Goal: Obtain resource: Download file/media

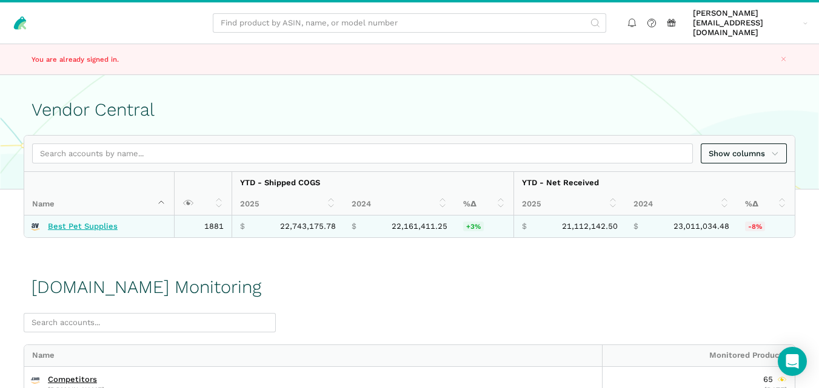
click at [98, 222] on link "Best Pet Supplies" at bounding box center [83, 227] width 70 height 10
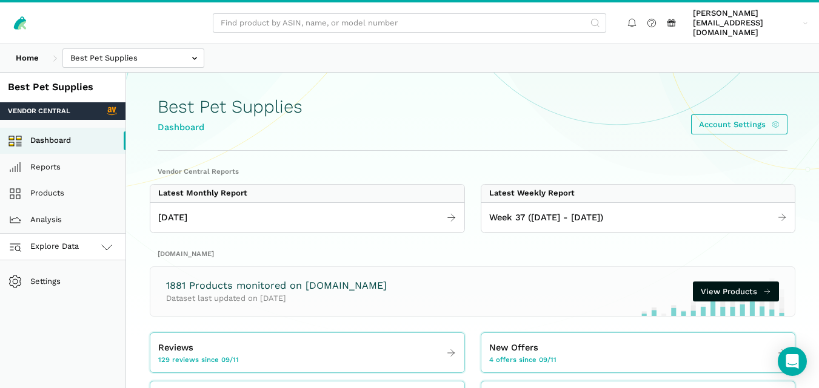
click at [91, 234] on link "Explore Data" at bounding box center [62, 247] width 125 height 27
click at [65, 287] on link "[DOMAIN_NAME]" at bounding box center [62, 300] width 125 height 27
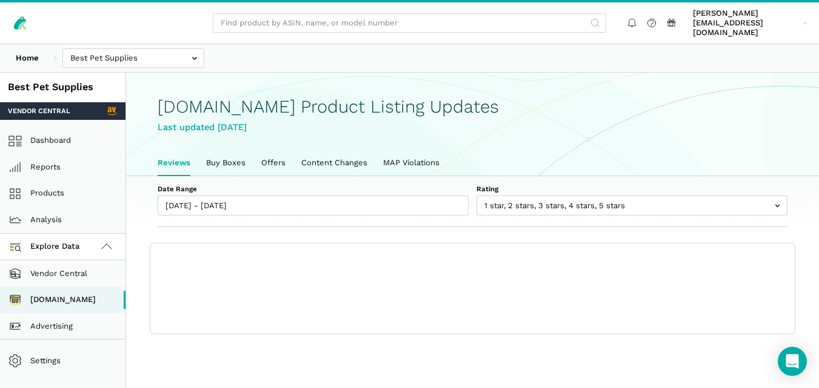
scroll to position [4, 0]
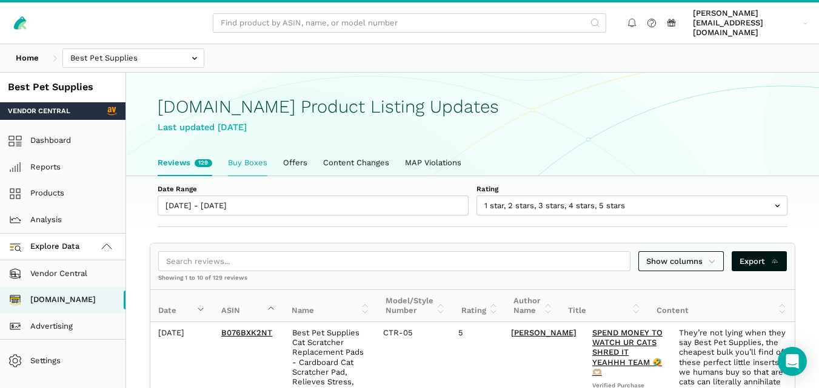
click at [245, 156] on link "Buy Boxes" at bounding box center [247, 162] width 55 height 25
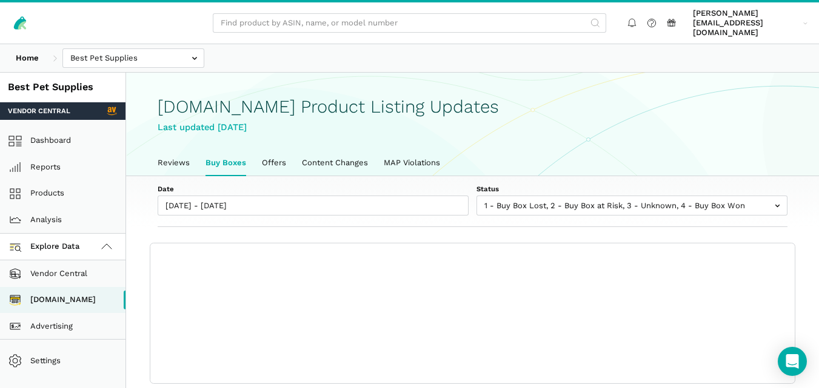
scroll to position [4, 0]
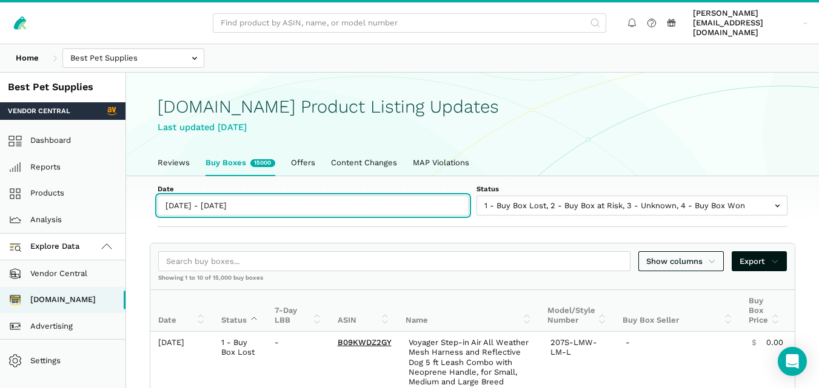
type input "[DATE]"
click at [240, 198] on input "[DATE] - [DATE]" at bounding box center [313, 206] width 311 height 20
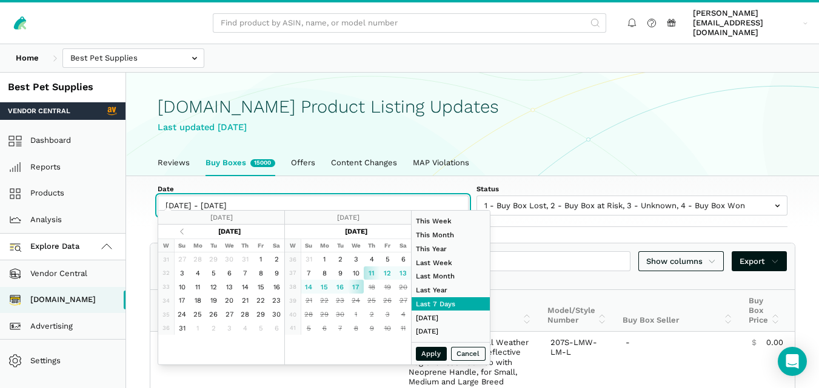
type input "[DATE]"
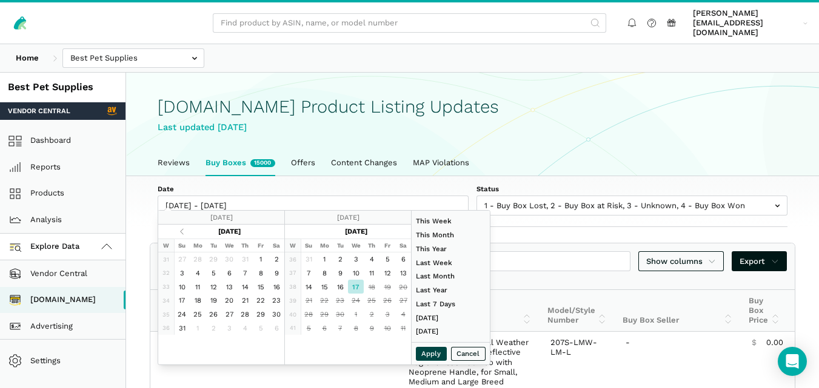
click at [436, 356] on button "Apply" at bounding box center [432, 354] width 32 height 14
type input "[DATE] - [DATE]"
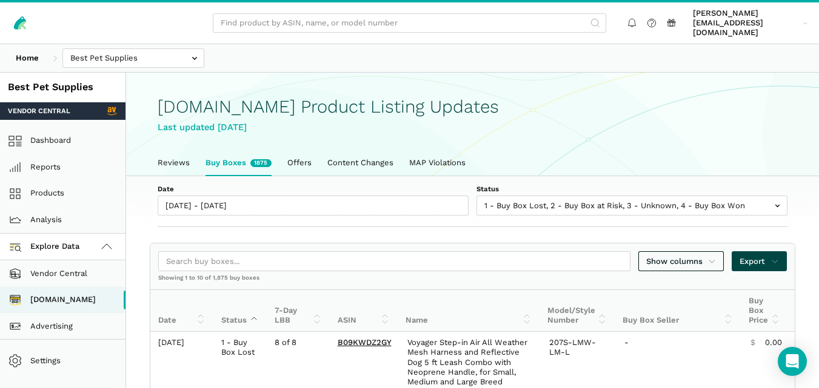
click at [774, 256] on icon at bounding box center [775, 262] width 8 height 12
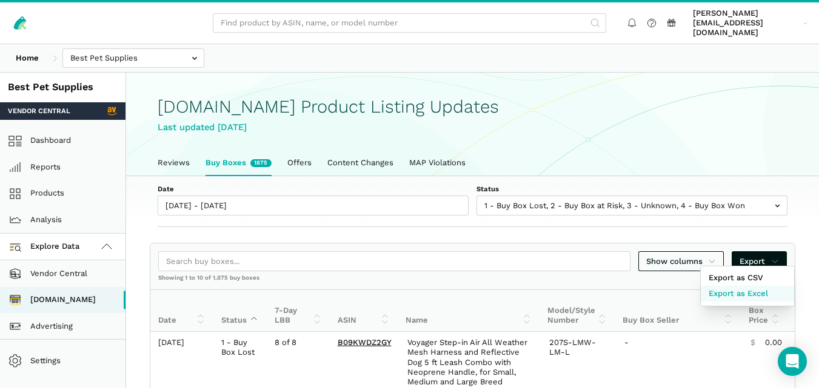
click at [746, 296] on span "Export as Excel" at bounding box center [737, 294] width 59 height 12
